Goal: Find specific page/section: Find specific page/section

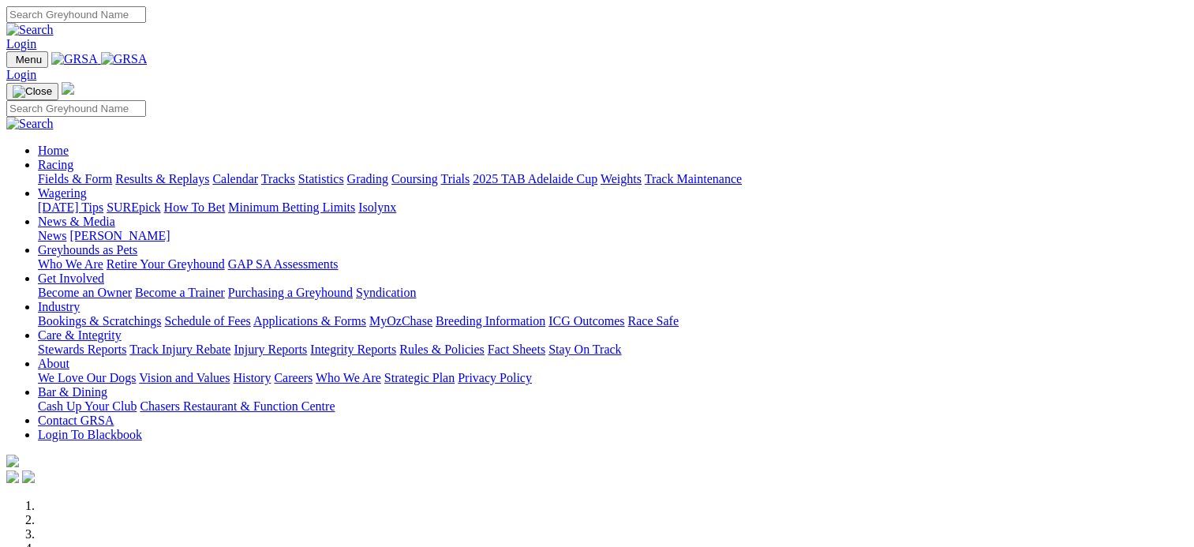
click at [258, 172] on link "Calendar" at bounding box center [235, 178] width 46 height 13
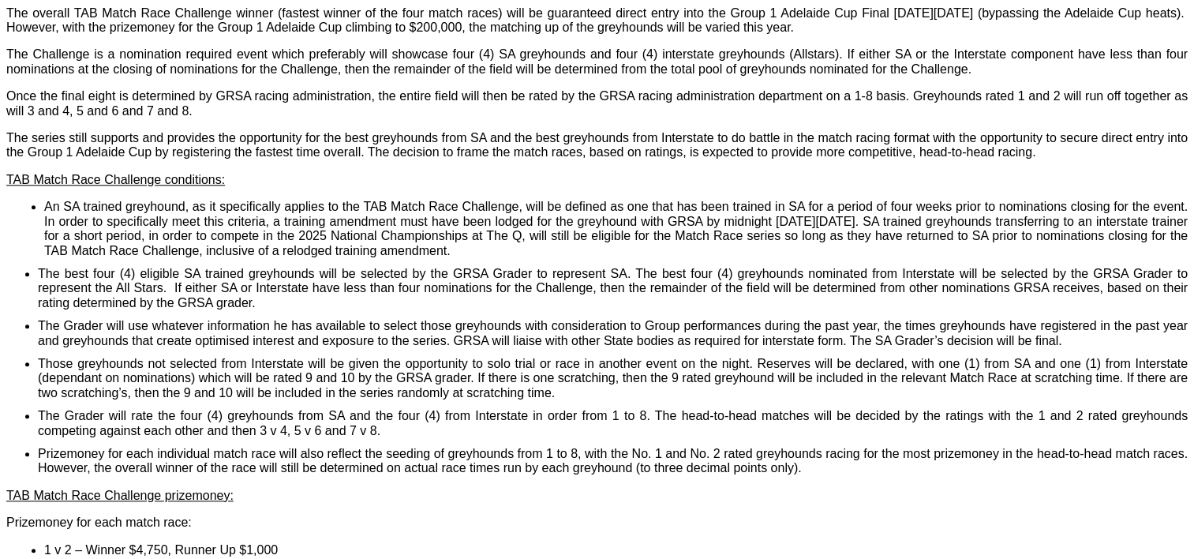
scroll to position [1642, 0]
